Goal: Task Accomplishment & Management: Complete application form

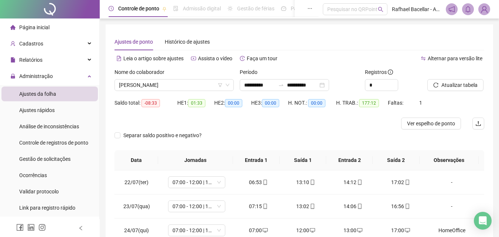
scroll to position [562, 0]
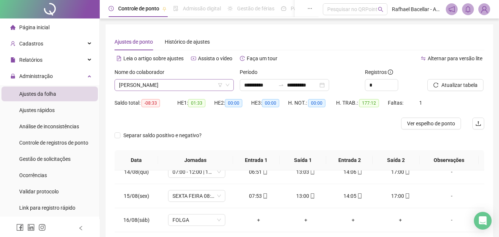
click at [185, 83] on span "[PERSON_NAME]" at bounding box center [174, 84] width 110 height 11
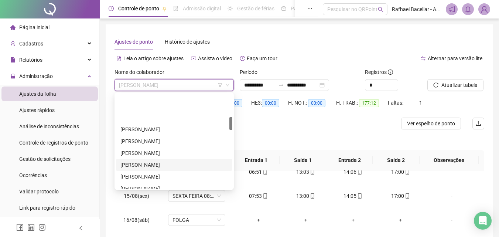
scroll to position [161, 0]
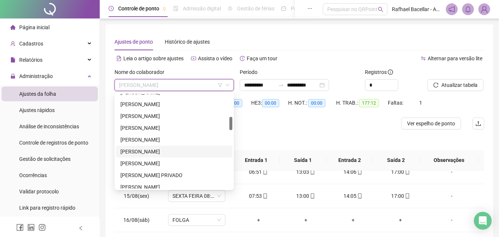
click at [183, 152] on div "[PERSON_NAME]" at bounding box center [173, 151] width 107 height 8
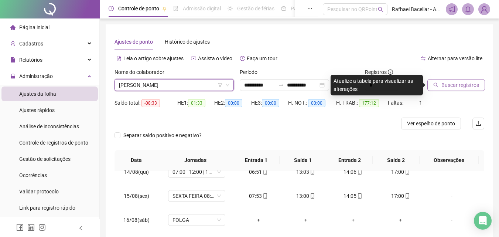
click at [449, 83] on span "Buscar registros" at bounding box center [460, 85] width 38 height 8
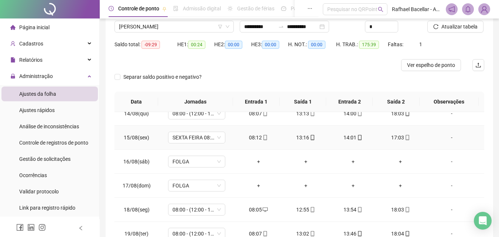
scroll to position [132, 0]
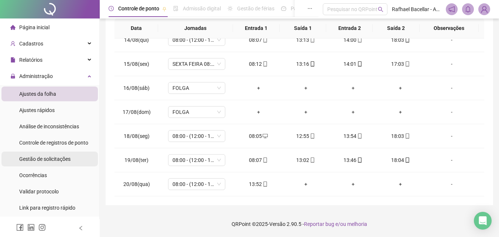
click at [62, 160] on span "Gestão de solicitações" at bounding box center [44, 159] width 51 height 6
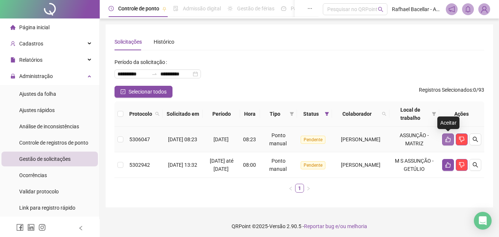
click at [449, 136] on button "button" at bounding box center [448, 139] width 12 height 12
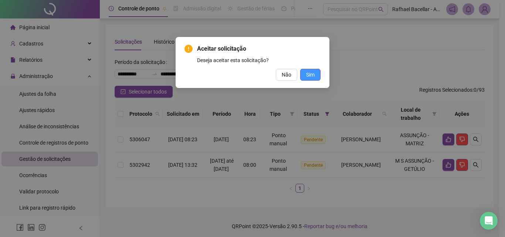
click at [311, 75] on span "Sim" at bounding box center [310, 75] width 8 height 8
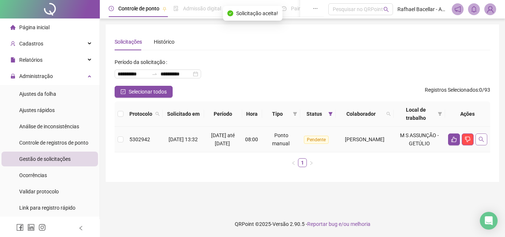
click at [486, 147] on td at bounding box center [467, 139] width 45 height 25
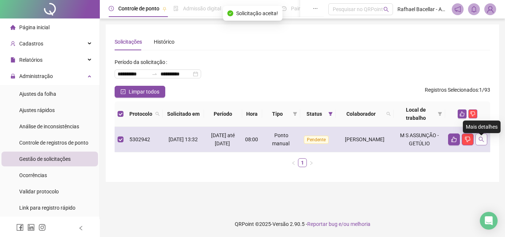
click at [484, 145] on button "button" at bounding box center [481, 139] width 12 height 12
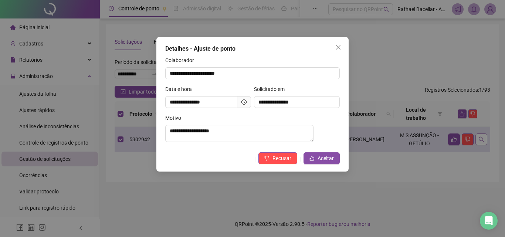
click at [484, 147] on div "**********" at bounding box center [252, 118] width 505 height 237
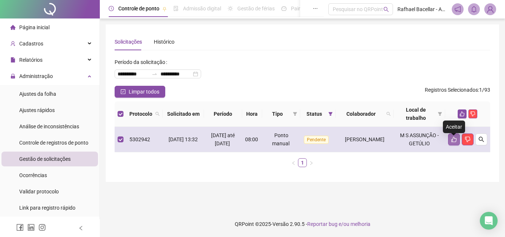
click at [453, 142] on icon "like" at bounding box center [454, 139] width 6 height 6
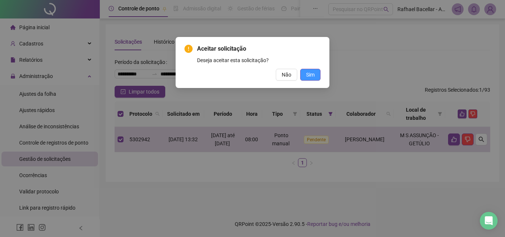
click at [312, 77] on span "Sim" at bounding box center [310, 75] width 8 height 8
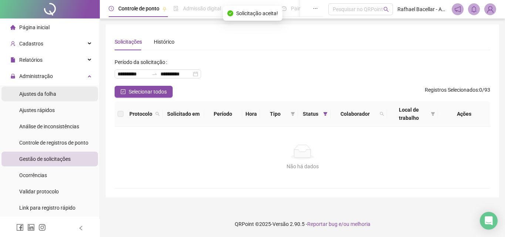
click at [32, 88] on div "Ajustes da folha" at bounding box center [37, 93] width 37 height 15
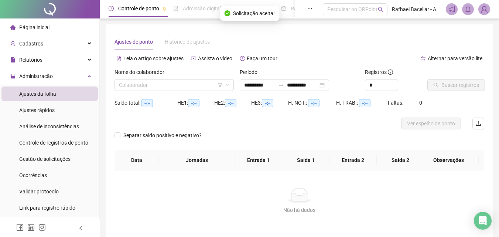
type input "**********"
click at [131, 86] on input "search" at bounding box center [171, 84] width 104 height 11
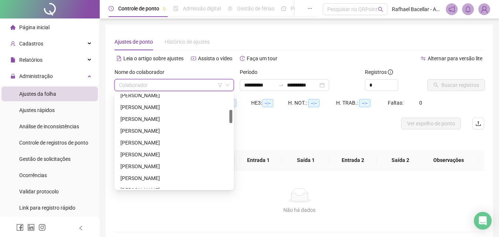
scroll to position [148, 0]
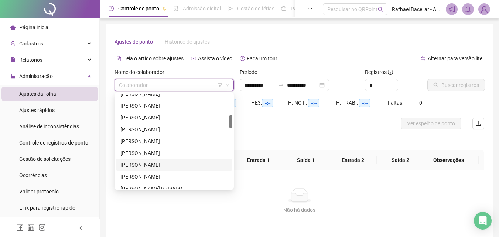
click at [163, 164] on div "[PERSON_NAME]" at bounding box center [173, 165] width 107 height 8
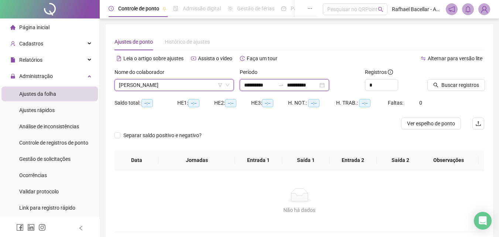
click at [244, 86] on input "**********" at bounding box center [259, 85] width 31 height 8
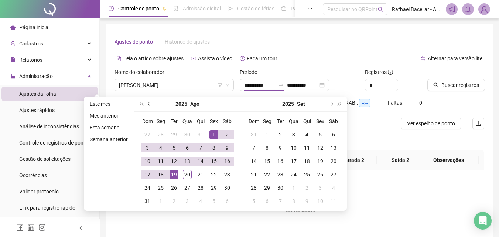
click at [147, 105] on button "prev-year" at bounding box center [149, 103] width 8 height 15
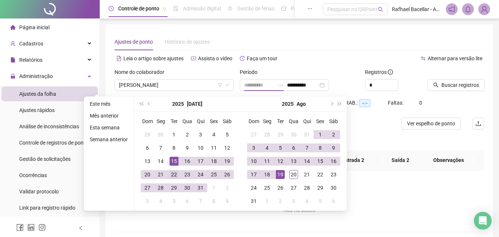
type input "**********"
click at [172, 173] on div "22" at bounding box center [174, 174] width 9 height 9
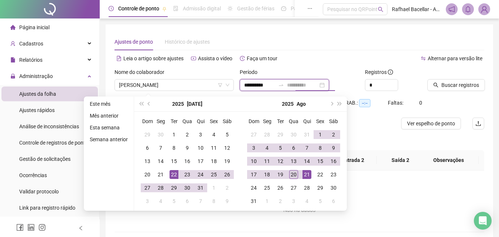
type input "**********"
click at [297, 175] on div "20" at bounding box center [293, 174] width 9 height 9
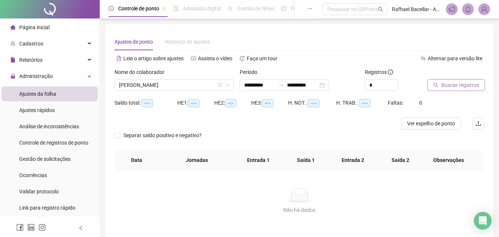
click at [443, 90] on button "Buscar registros" at bounding box center [456, 85] width 58 height 12
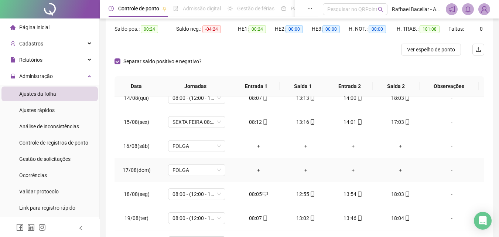
scroll to position [132, 0]
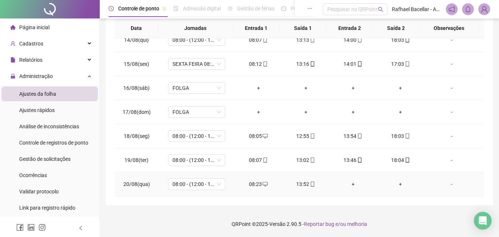
click at [349, 184] on div "+" at bounding box center [352, 184] width 35 height 8
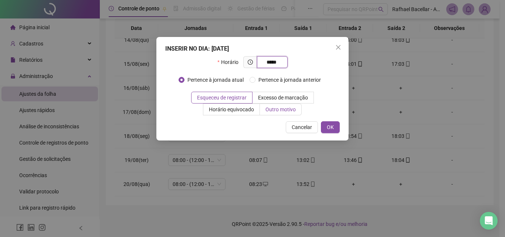
type input "*****"
click at [268, 110] on span "Outro motivo" at bounding box center [280, 109] width 30 height 6
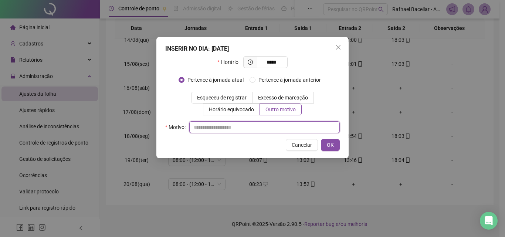
click at [269, 130] on input "text" at bounding box center [264, 127] width 150 height 12
type input "*"
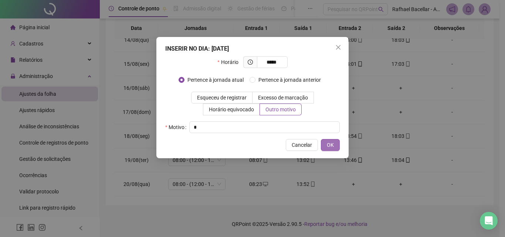
click at [322, 145] on button "OK" at bounding box center [330, 145] width 19 height 12
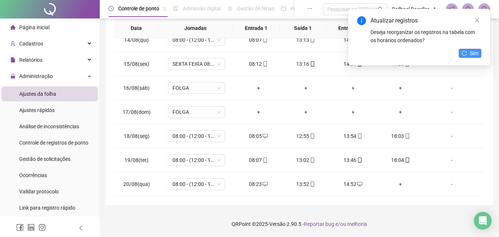
click at [471, 57] on span "Sim" at bounding box center [474, 53] width 8 height 8
